Goal: Find specific page/section: Find specific page/section

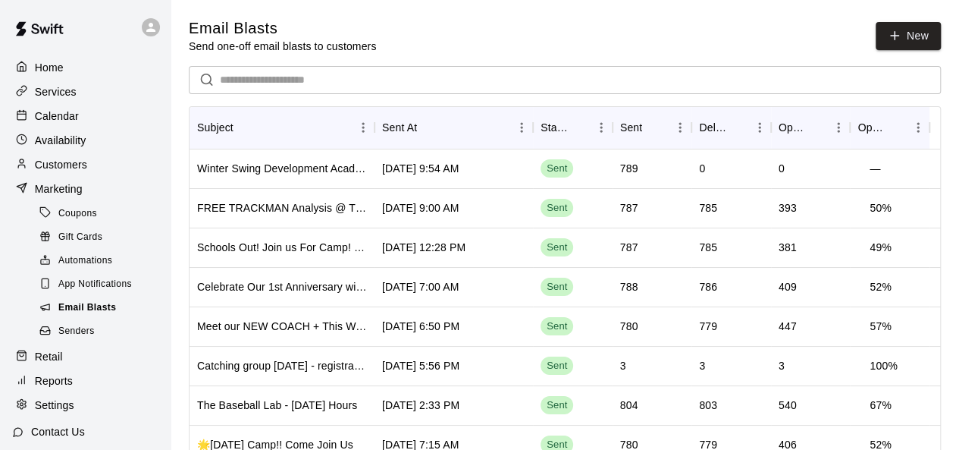
click at [86, 316] on span "Email Blasts" at bounding box center [87, 307] width 58 height 15
click at [84, 339] on span "Senders" at bounding box center [76, 331] width 36 height 15
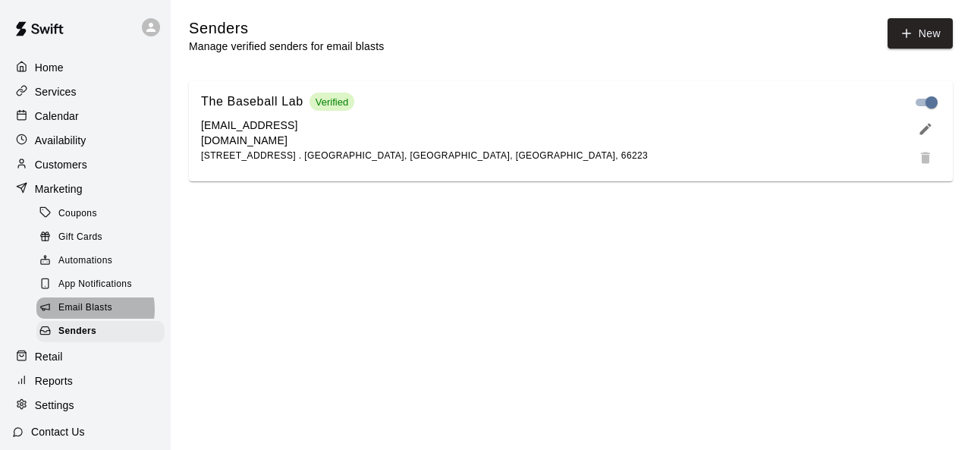
click at [89, 316] on span "Email Blasts" at bounding box center [85, 307] width 54 height 15
